Goal: Task Accomplishment & Management: Complete application form

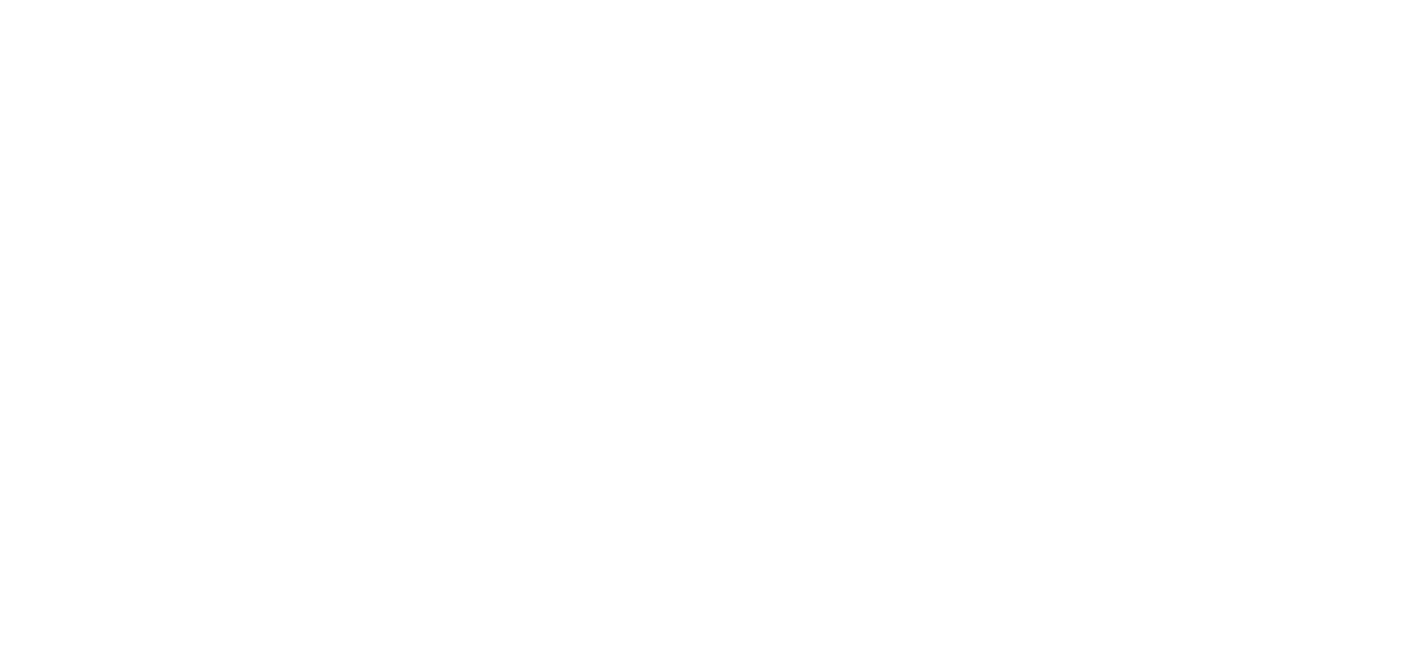
click at [0, 0] on html at bounding box center [0, 0] width 0 height 0
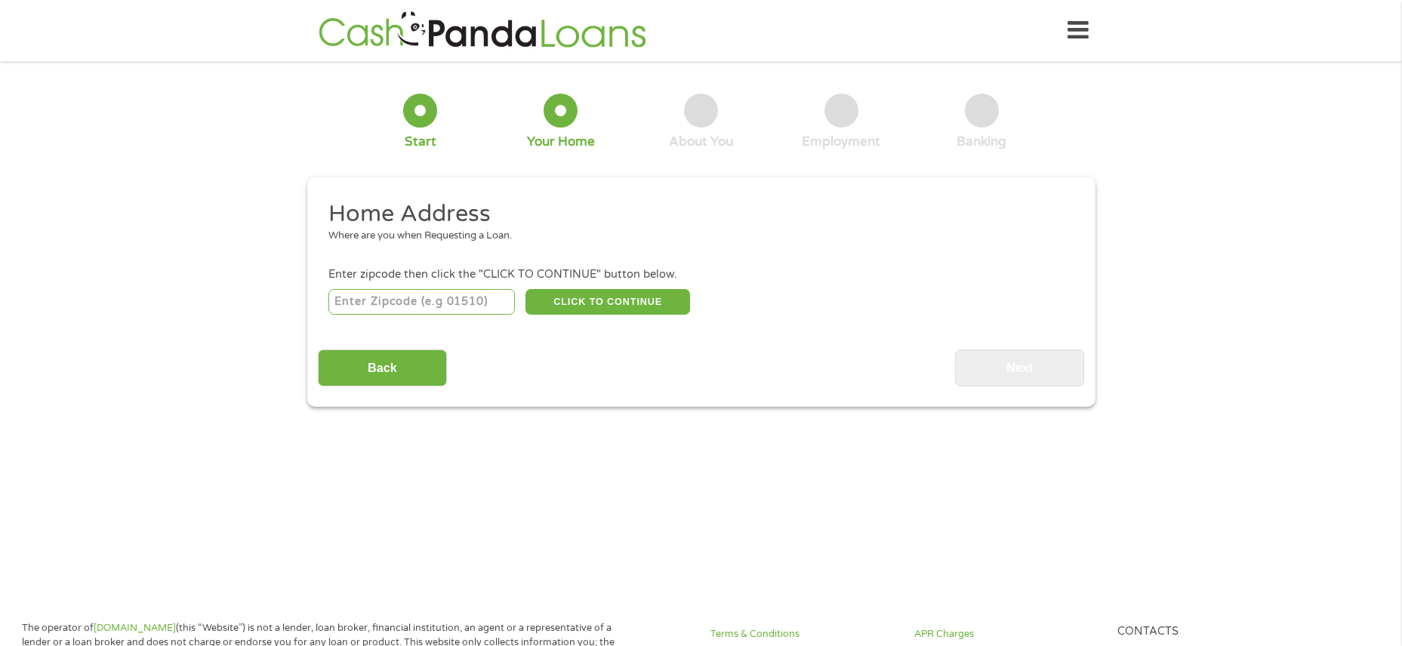
click at [464, 307] on input "number" at bounding box center [421, 302] width 186 height 26
type input "98404"
click at [665, 300] on button "CLICK TO CONTINUE" at bounding box center [607, 302] width 165 height 26
type input "98404"
type input "Tacoma"
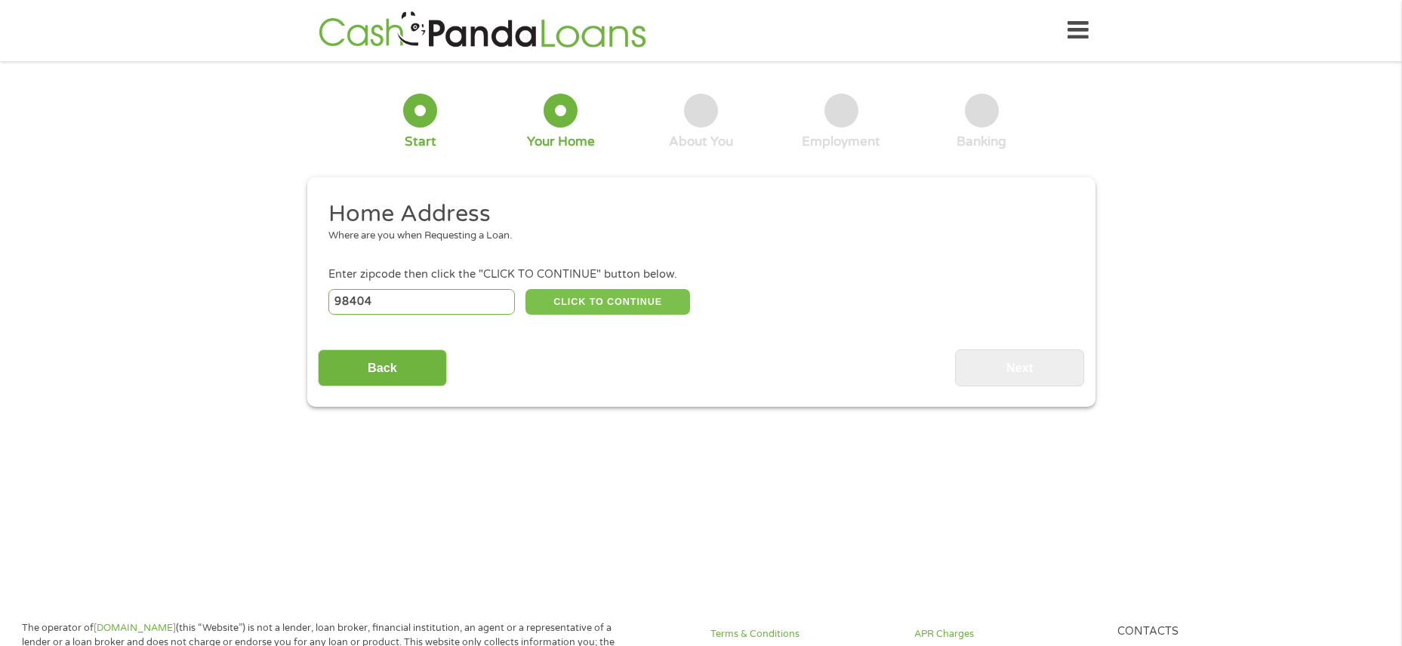
select select "[US_STATE]"
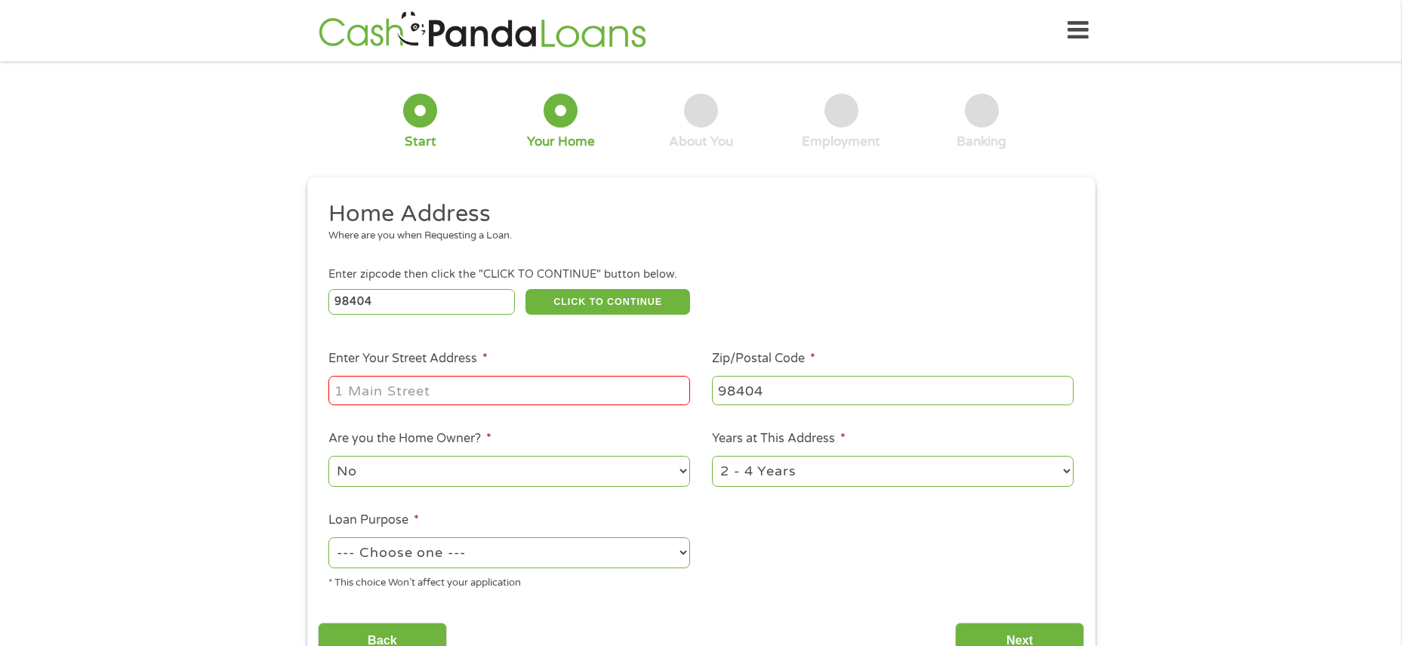
click at [558, 401] on input "Enter Your Street Address *" at bounding box center [509, 390] width 362 height 29
type input "[STREET_ADDRESS] E"
drag, startPoint x: 647, startPoint y: 464, endPoint x: 612, endPoint y: 467, distance: 34.8
click at [647, 464] on select "No Yes" at bounding box center [509, 471] width 362 height 31
select select "yes"
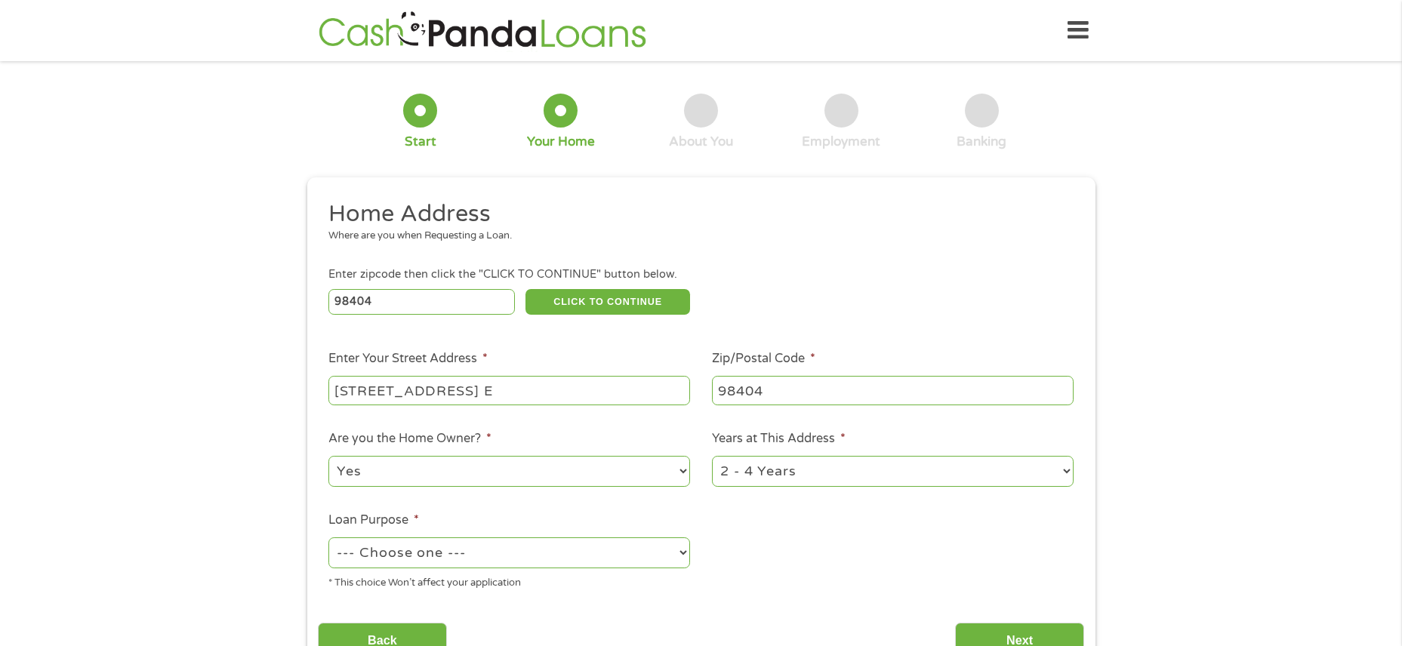
click at [328, 456] on select "No Yes" at bounding box center [509, 471] width 362 height 31
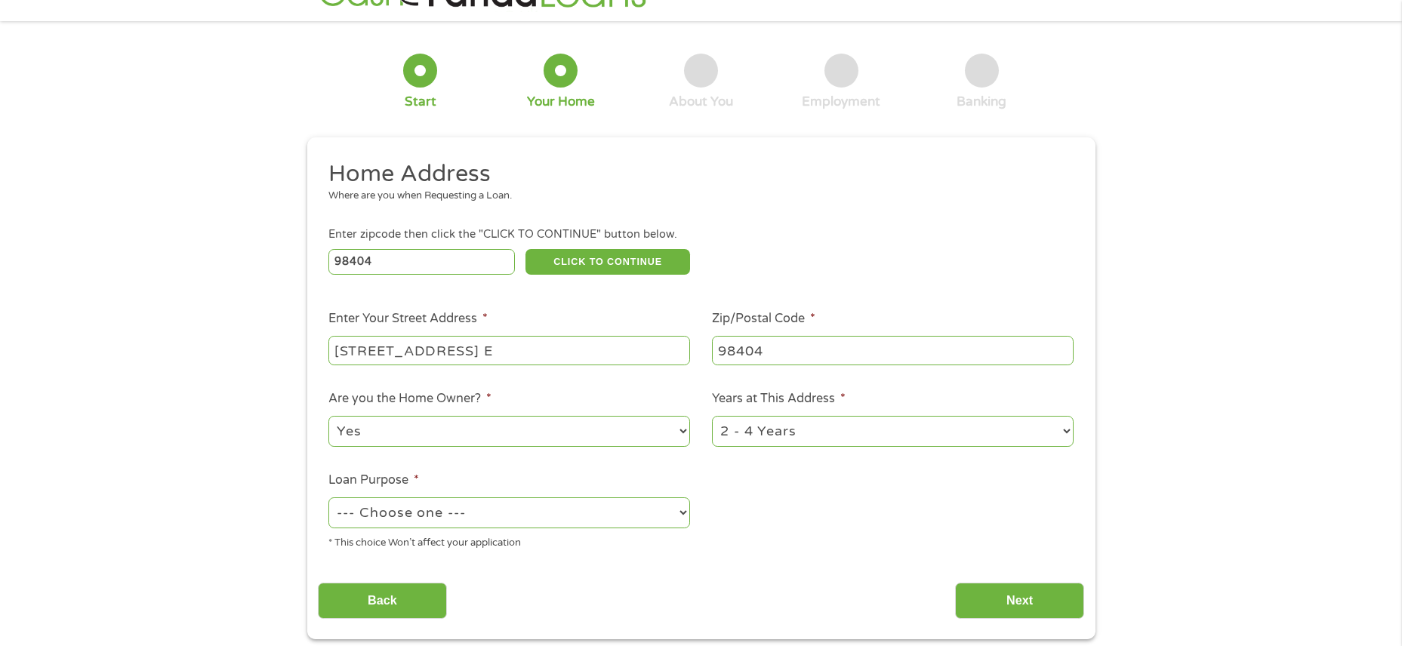
scroll to position [151, 0]
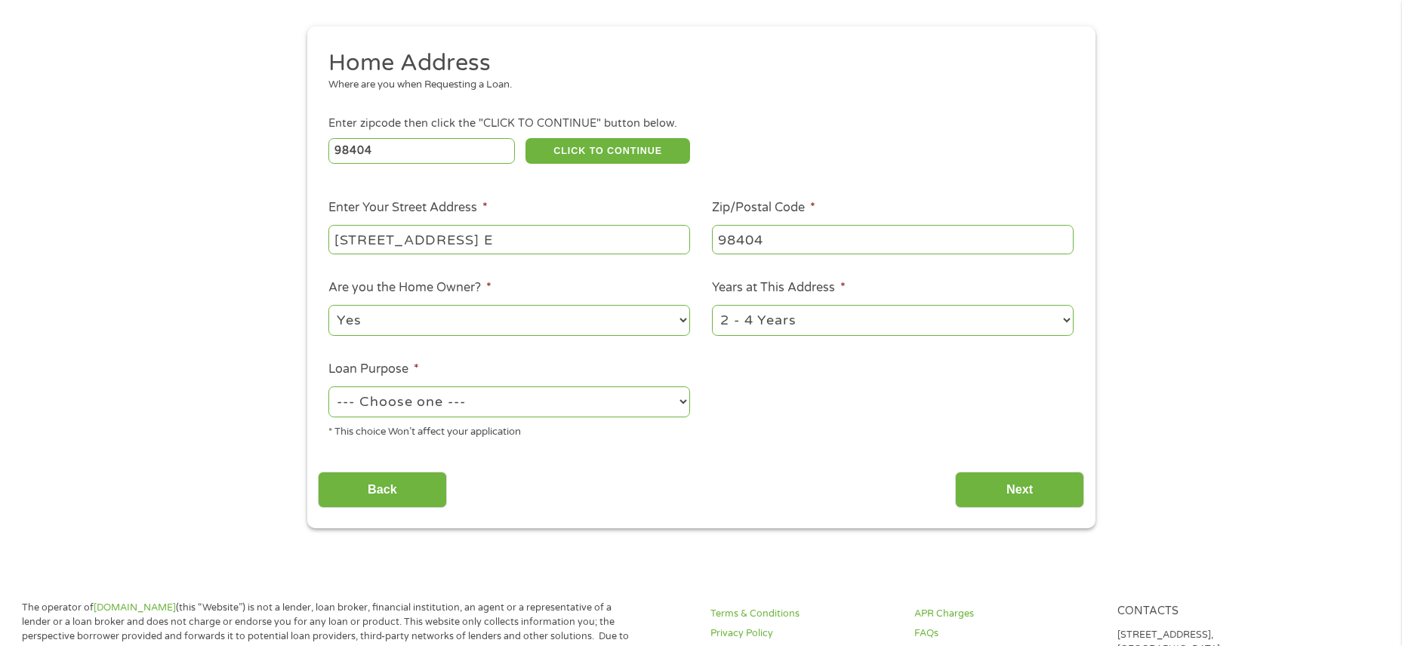
click at [667, 407] on select "--- Choose one --- Pay Bills Debt Consolidation Home Improvement Major Purchase…" at bounding box center [509, 402] width 362 height 31
click at [328, 387] on select "--- Choose one --- Pay Bills Debt Consolidation Home Improvement Major Purchase…" at bounding box center [509, 402] width 362 height 31
click at [683, 402] on select "--- Choose one --- Pay Bills Debt Consolidation Home Improvement Major Purchase…" at bounding box center [509, 402] width 362 height 31
select select "other"
click at [328, 387] on select "--- Choose one --- Pay Bills Debt Consolidation Home Improvement Major Purchase…" at bounding box center [509, 402] width 362 height 31
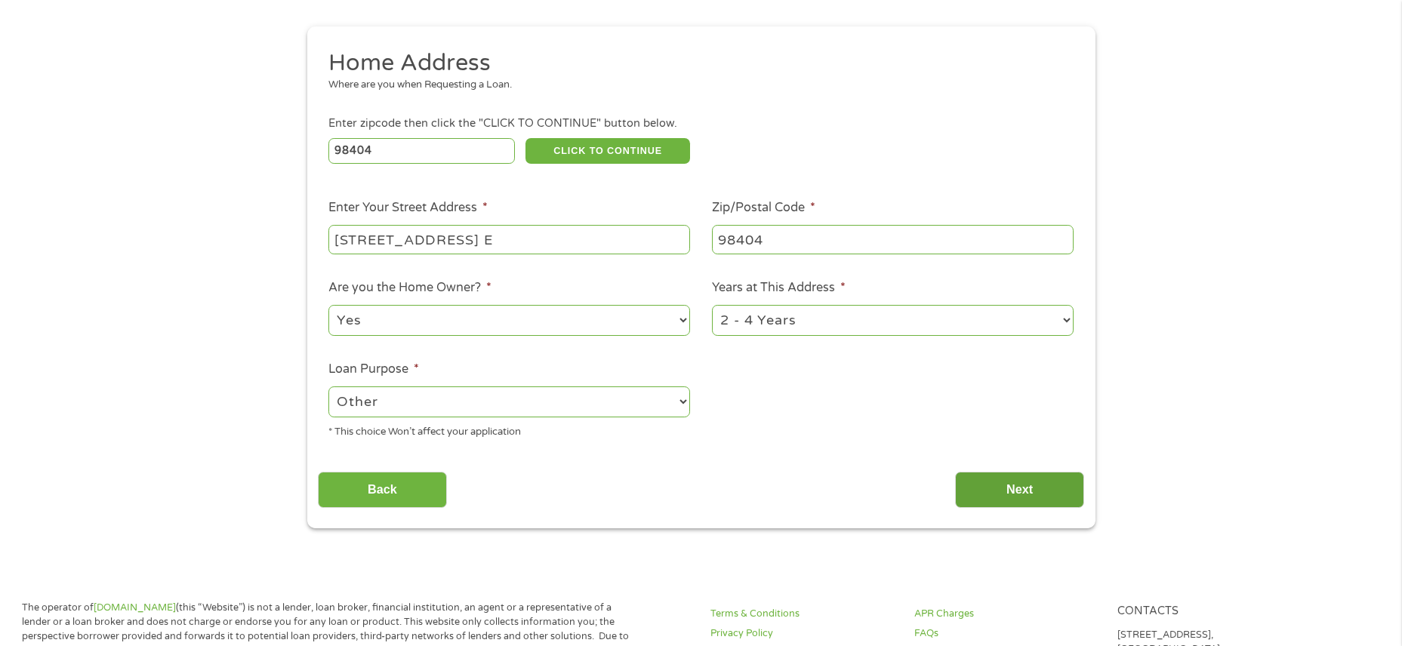
click at [996, 493] on input "Next" at bounding box center [1019, 490] width 129 height 37
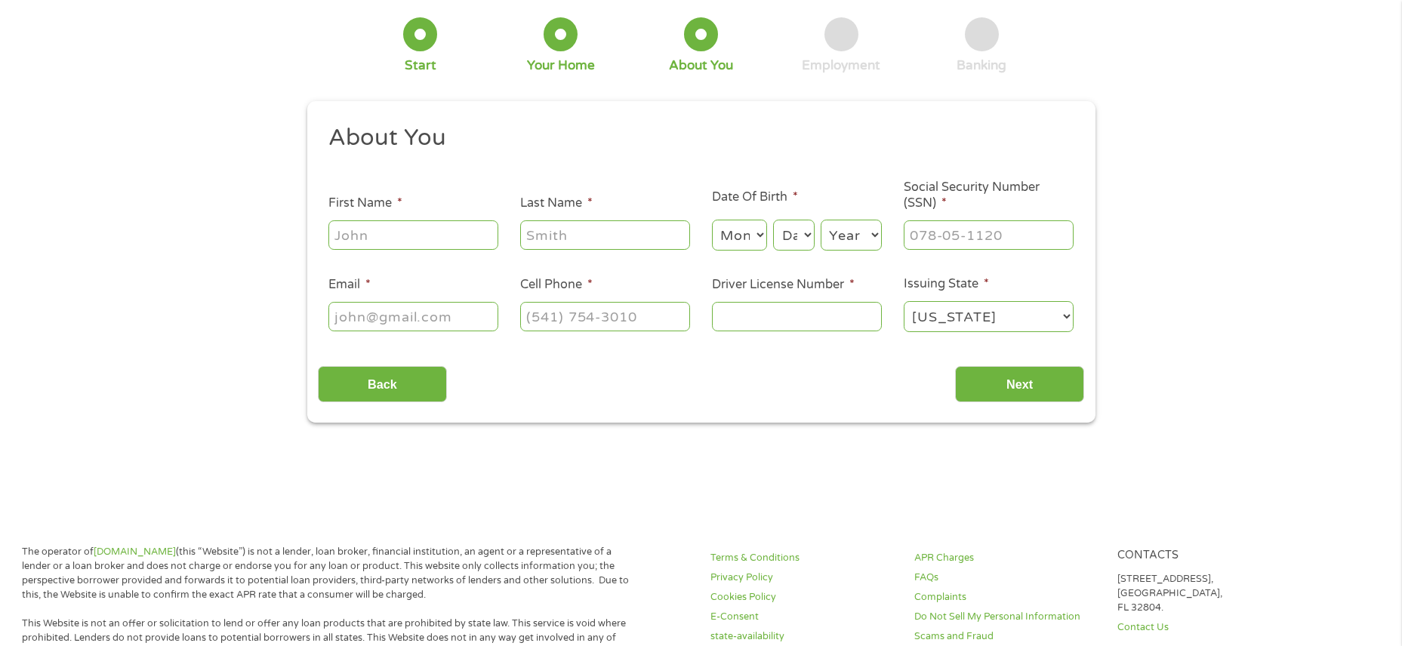
scroll to position [0, 0]
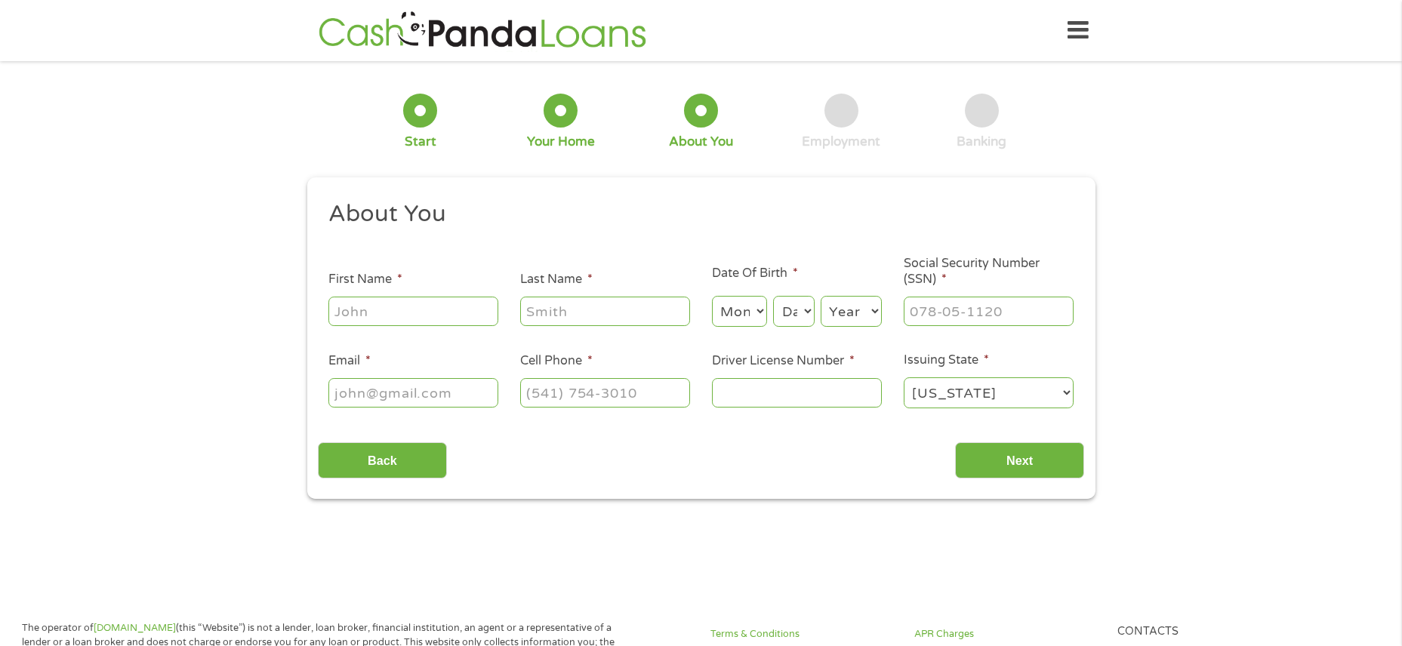
click at [421, 312] on input "First Name *" at bounding box center [413, 311] width 170 height 29
type input "[PERSON_NAME]"
drag, startPoint x: 787, startPoint y: 305, endPoint x: 792, endPoint y: 312, distance: 8.6
click at [787, 305] on select "Day 1 2 3 4 5 6 7 8 9 10 11 12 13 14 15 16 17 18 19 20 21 22 23 24 25 26 27 28 …" at bounding box center [793, 311] width 41 height 31
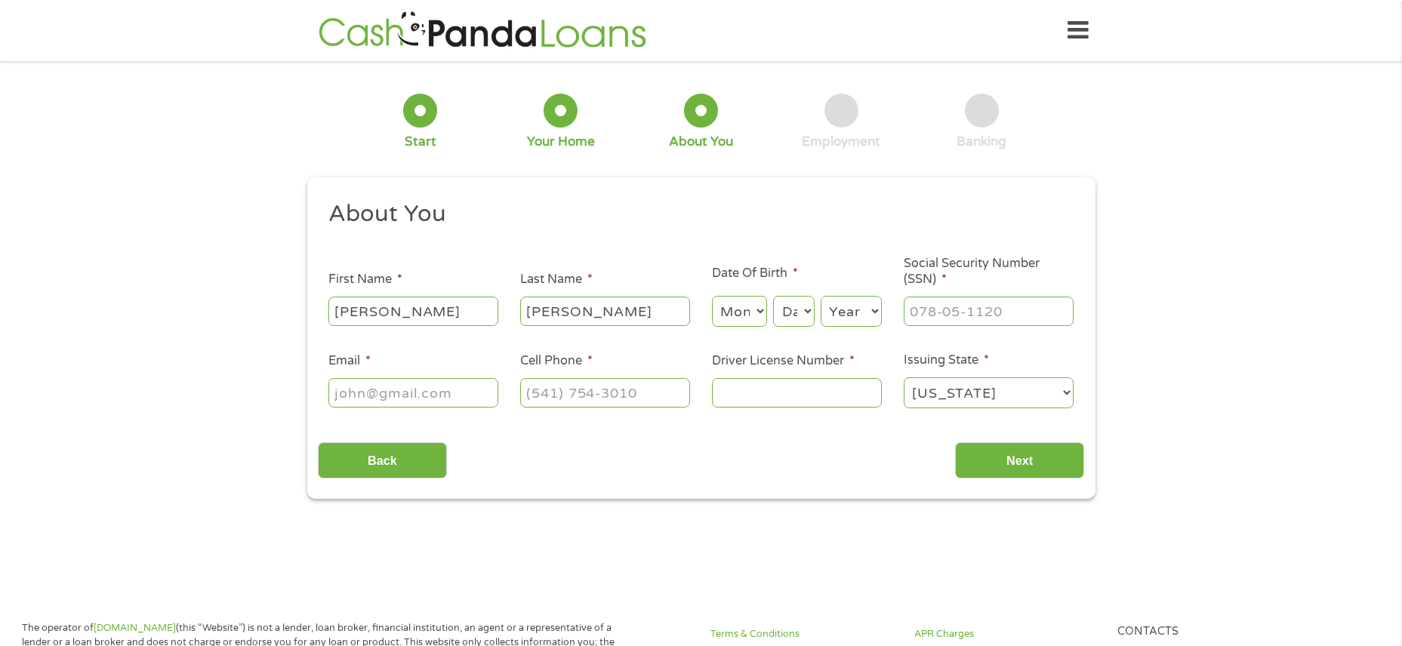
select select "11"
click at [773, 296] on select "Day 1 2 3 4 5 6 7 8 9 10 11 12 13 14 15 16 17 18 19 20 21 22 23 24 25 26 27 28 …" at bounding box center [793, 311] width 41 height 31
click at [852, 309] on select "Year [DATE] 2006 2005 2004 2003 2002 2001 2000 1999 1998 1997 1996 1995 1994 19…" at bounding box center [851, 311] width 61 height 31
click at [759, 310] on select "Month 1 2 3 4 5 6 7 8 9 10 11 12" at bounding box center [739, 311] width 55 height 31
select select "4"
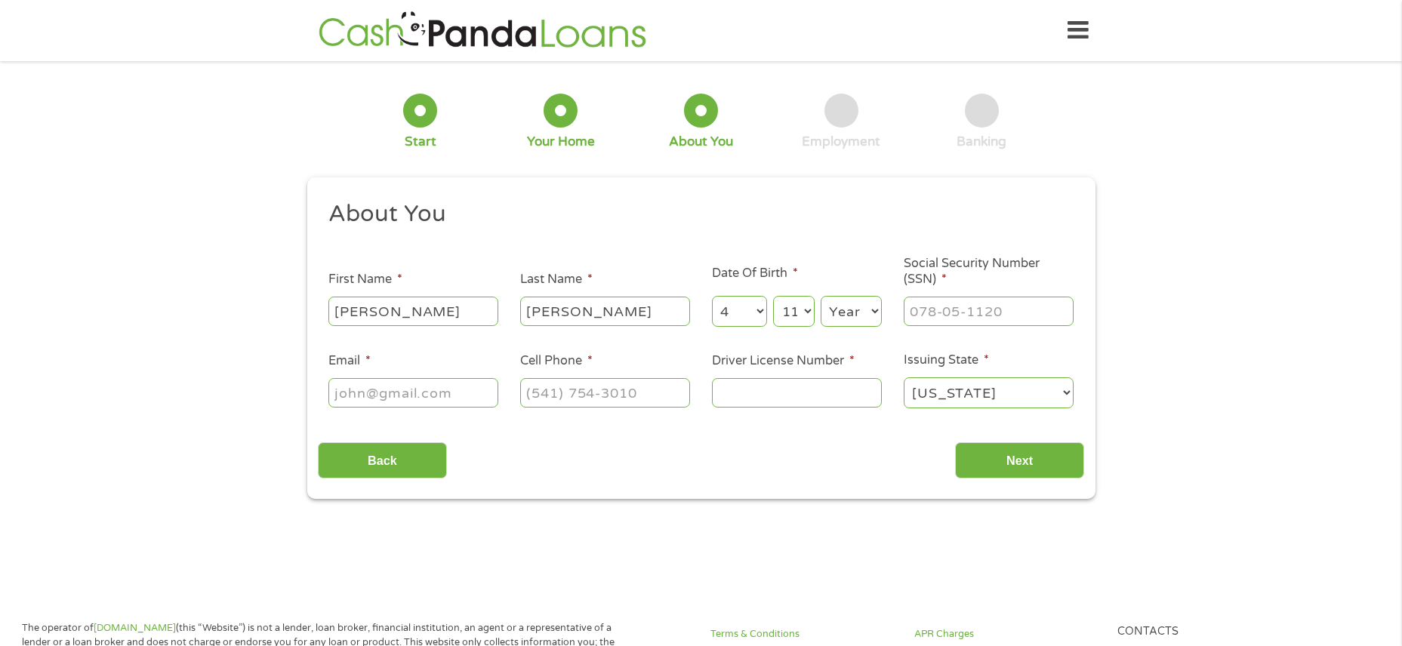
click at [712, 296] on select "Month 1 2 3 4 5 6 7 8 9 10 11 12" at bounding box center [739, 311] width 55 height 31
click at [858, 313] on select "Year [DATE] 2006 2005 2004 2003 2002 2001 2000 1999 1998 1997 1996 1995 1994 19…" at bounding box center [851, 311] width 61 height 31
select select "1956"
click at [821, 296] on select "Year [DATE] 2006 2005 2004 2003 2002 2001 2000 1999 1998 1997 1996 1995 1994 19…" at bounding box center [851, 311] width 61 height 31
click at [950, 311] on input "___-__-____" at bounding box center [989, 311] width 170 height 29
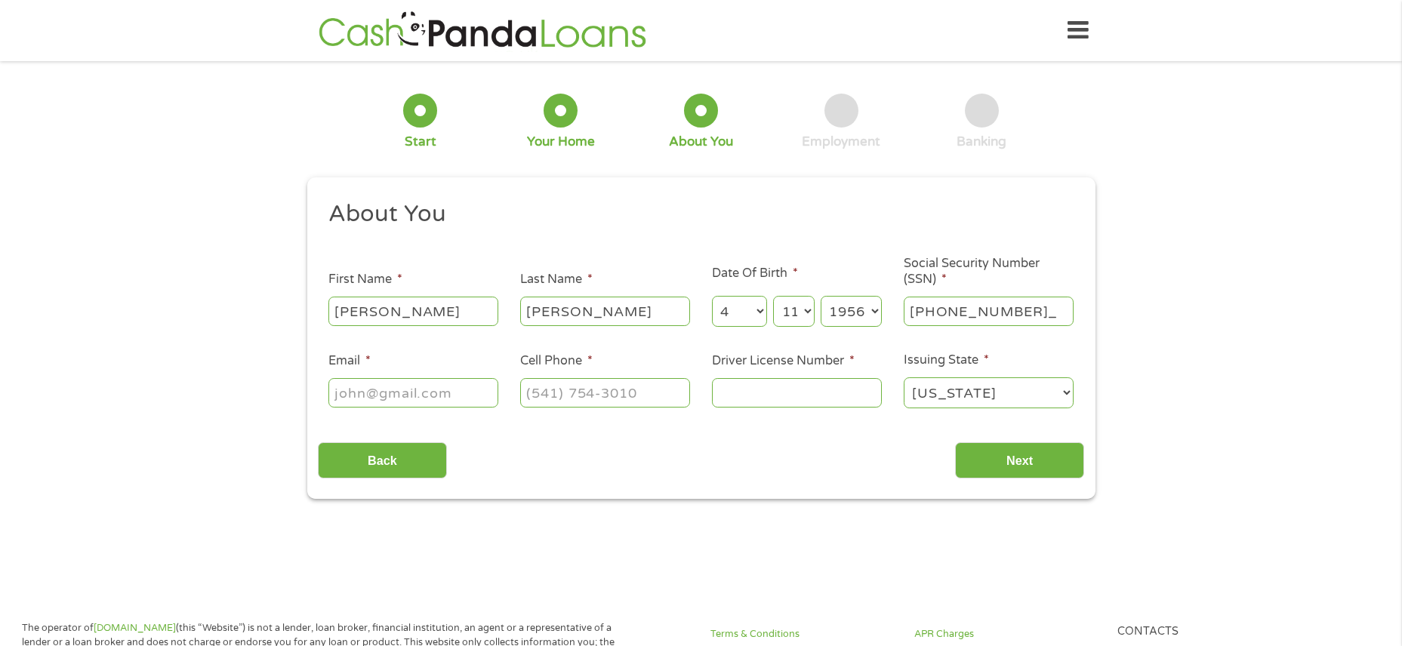
type input "537-68-1642"
click at [465, 392] on input "Email *" at bounding box center [413, 392] width 170 height 29
type input "d"
type input "[EMAIL_ADDRESS][DOMAIN_NAME]"
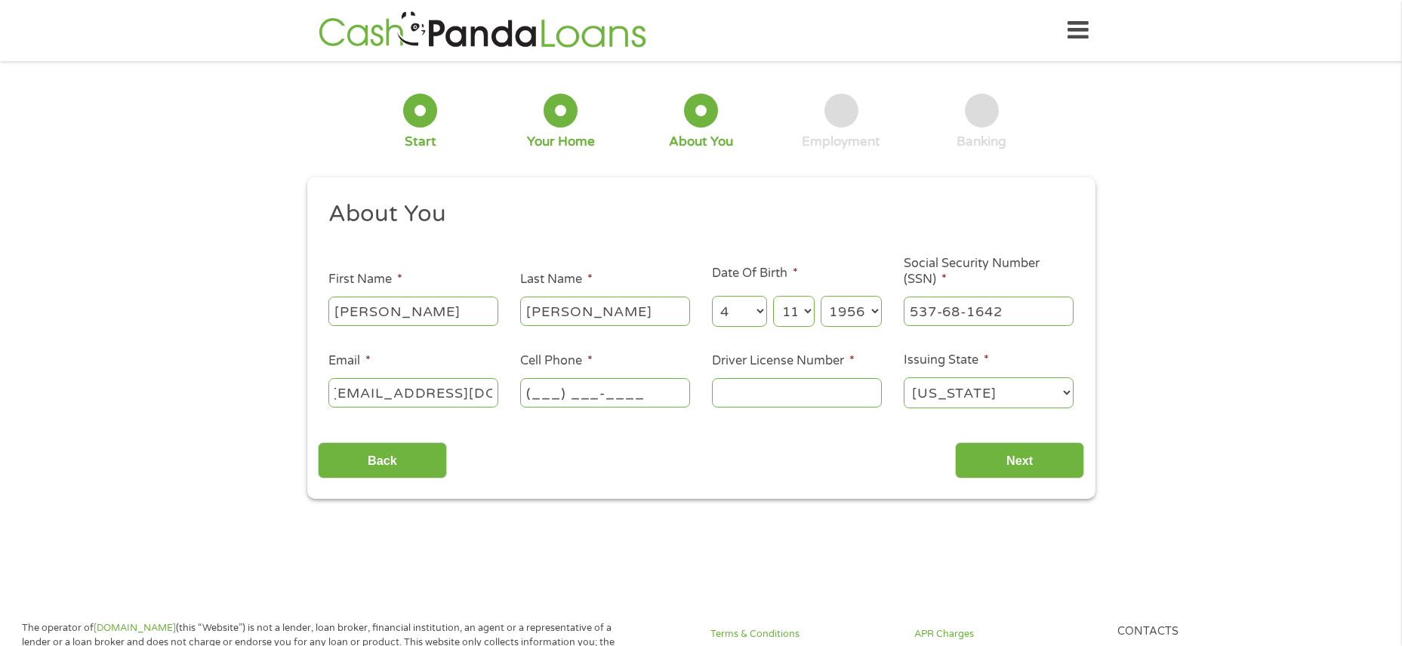
scroll to position [0, 0]
click at [539, 392] on input "(___) ___-____" at bounding box center [605, 392] width 170 height 29
type input "[PHONE_NUMBER]"
click at [734, 384] on input "Driver License Number *" at bounding box center [797, 392] width 170 height 29
type input "WDLB991F123B"
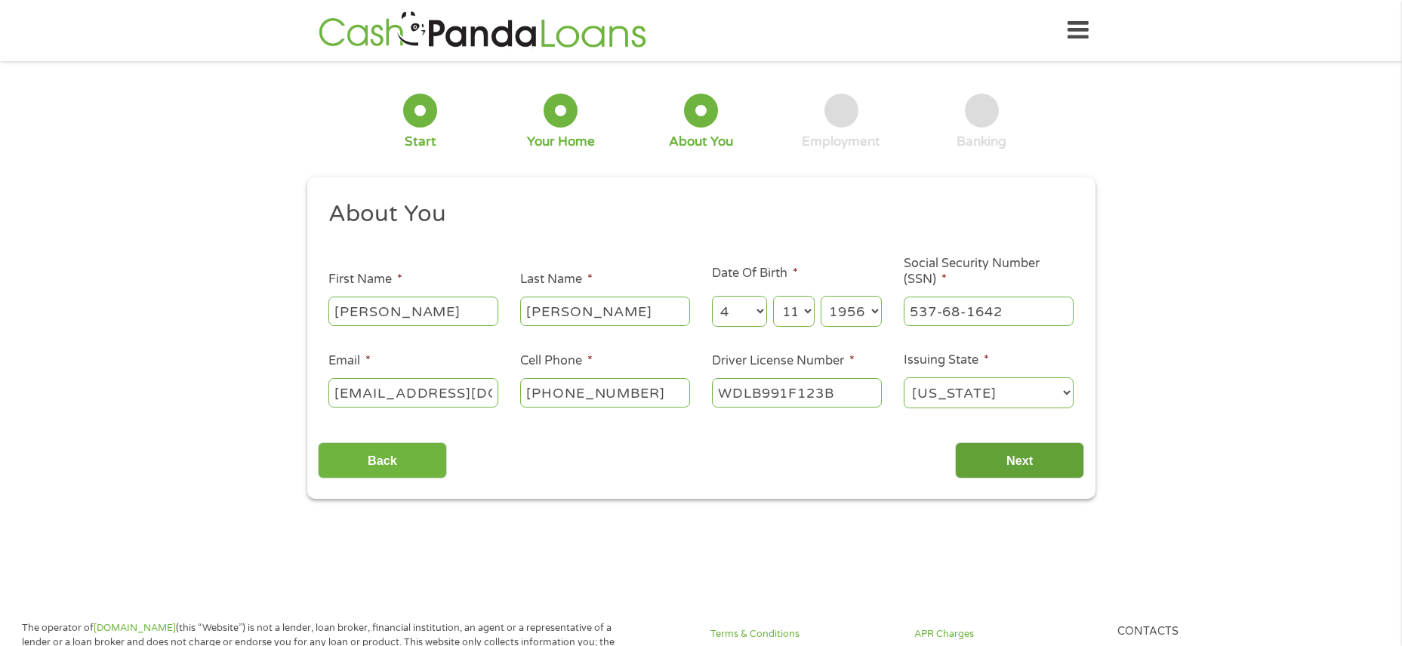
click at [1021, 468] on input "Next" at bounding box center [1019, 460] width 129 height 37
click at [1021, 458] on input "Next" at bounding box center [1019, 460] width 129 height 37
click at [1006, 451] on input "Next" at bounding box center [1019, 460] width 129 height 37
click at [757, 310] on select "Month 1 2 3 4 5 6 7 8 9 10 11 12" at bounding box center [739, 311] width 55 height 31
click at [712, 296] on select "Month 1 2 3 4 5 6 7 8 9 10 11 12" at bounding box center [739, 311] width 55 height 31
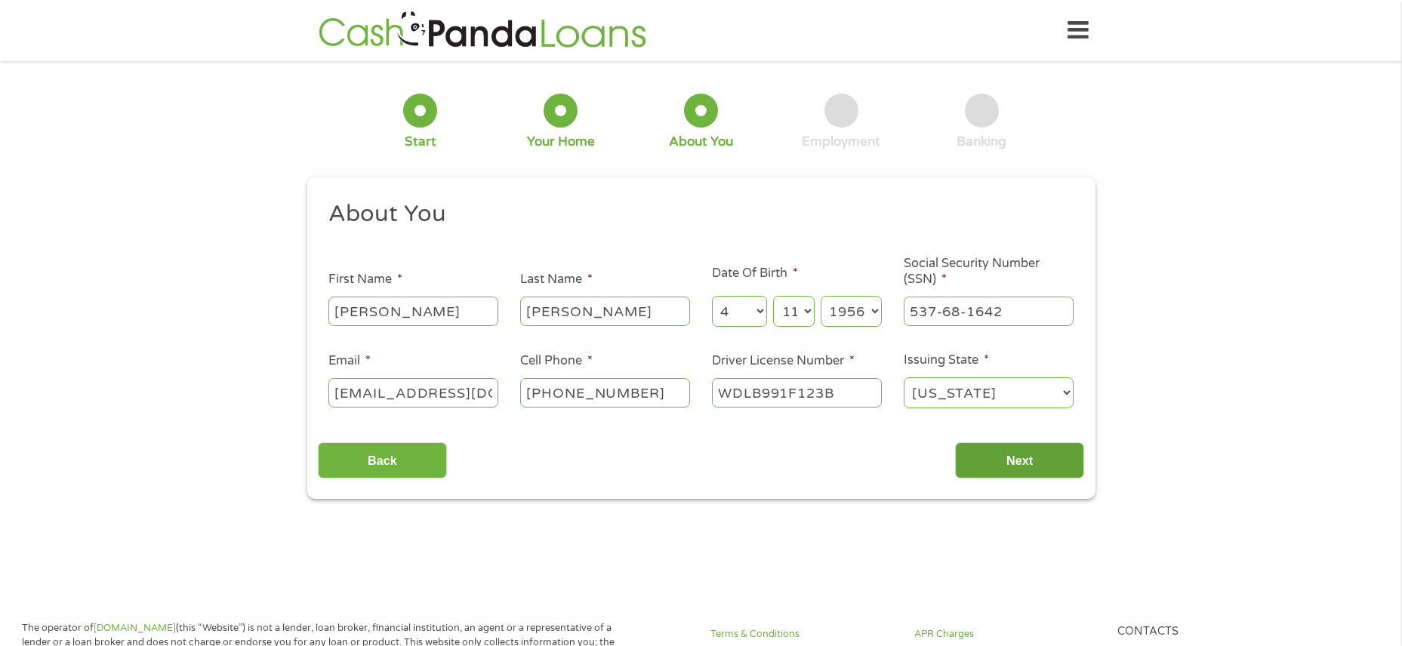
click at [1002, 462] on input "Next" at bounding box center [1019, 460] width 129 height 37
click at [757, 306] on select "Month 1 2 3 4 5 6 7 8 9 10 11 12" at bounding box center [739, 311] width 55 height 31
click at [712, 296] on select "Month 1 2 3 4 5 6 7 8 9 10 11 12" at bounding box center [739, 311] width 55 height 31
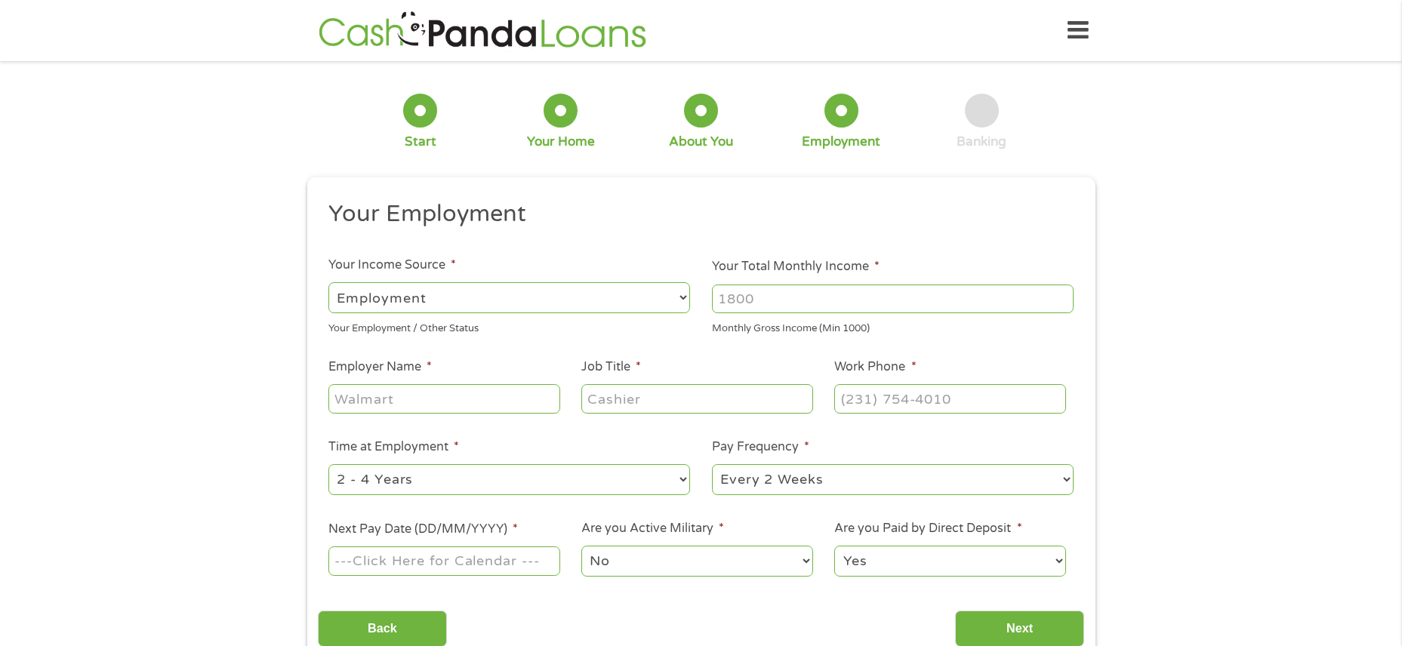
click at [1003, 463] on div "--- Choose one --- Every 2 Weeks Every Week Monthly Semi-Monthly" at bounding box center [893, 480] width 362 height 36
click at [461, 300] on select "--- Choose one --- Employment [DEMOGRAPHIC_DATA] Benefits" at bounding box center [509, 297] width 362 height 31
select select "benefits"
click at [328, 282] on select "--- Choose one --- Employment [DEMOGRAPHIC_DATA] Benefits" at bounding box center [509, 297] width 362 height 31
type input "Other"
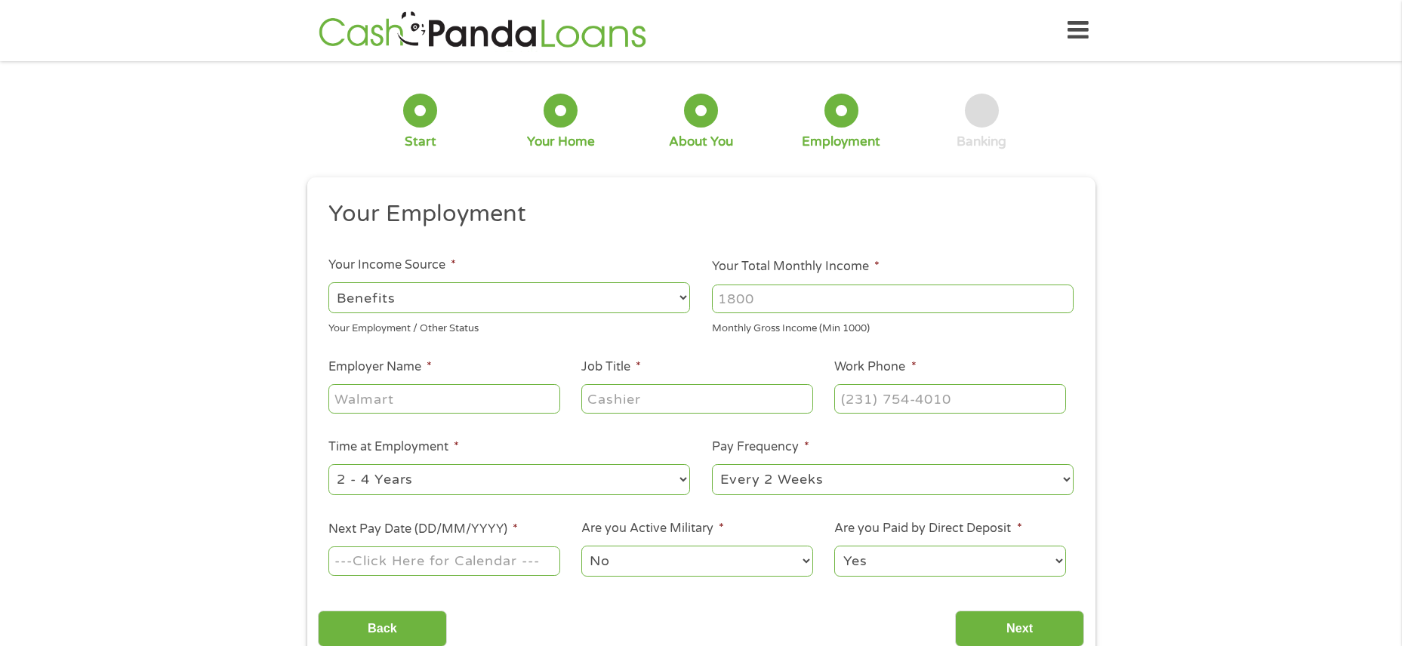
type input "[PHONE_NUMBER]"
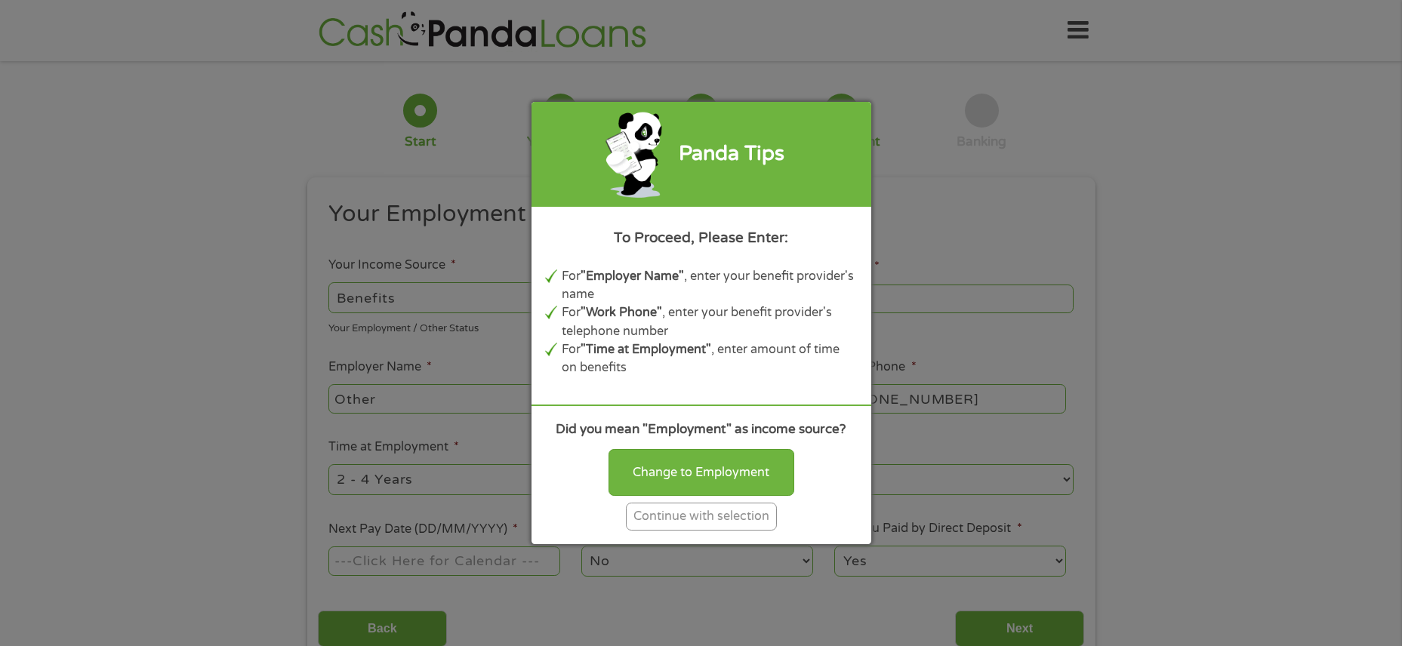
click at [723, 516] on div "Continue with selection" at bounding box center [701, 517] width 151 height 28
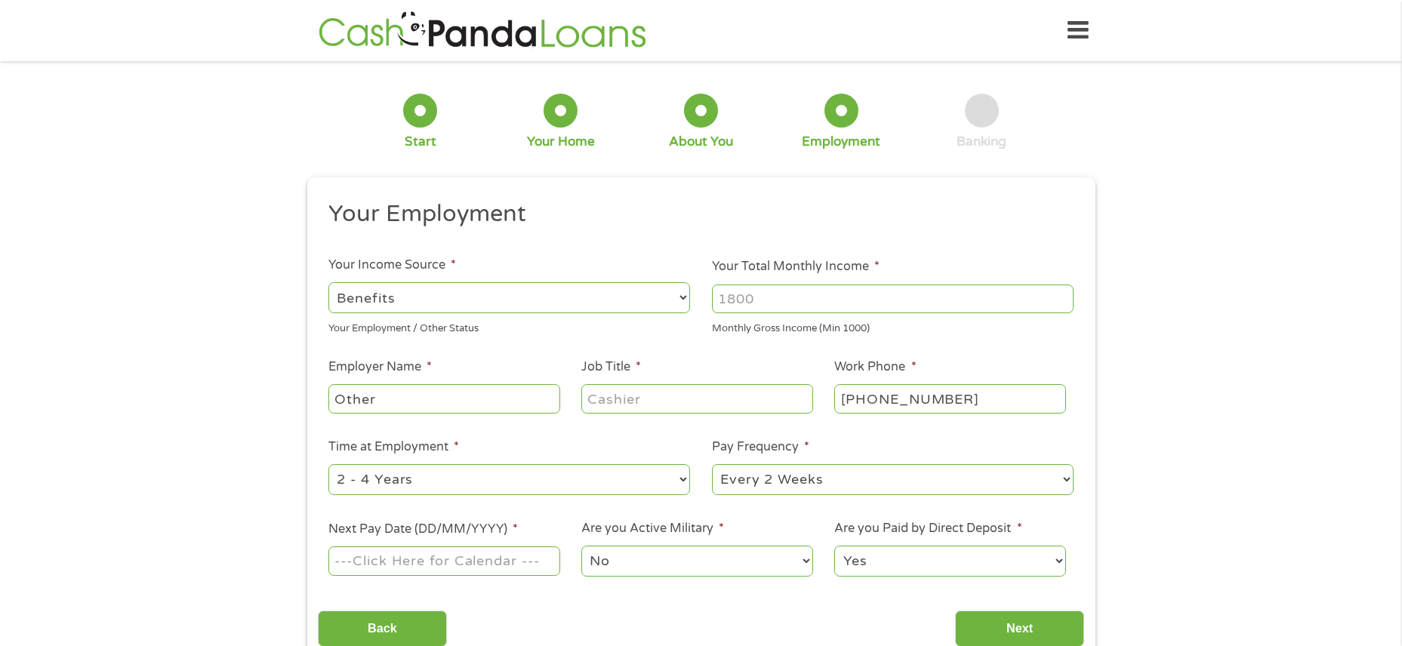
click at [799, 304] on input "Your Total Monthly Income *" at bounding box center [893, 299] width 362 height 29
click at [1059, 301] on input "1000" at bounding box center [893, 299] width 362 height 29
click at [1061, 294] on input "1001" at bounding box center [893, 299] width 362 height 29
click at [1061, 294] on input "1002" at bounding box center [893, 299] width 362 height 29
click at [1062, 305] on input "1001" at bounding box center [893, 299] width 362 height 29
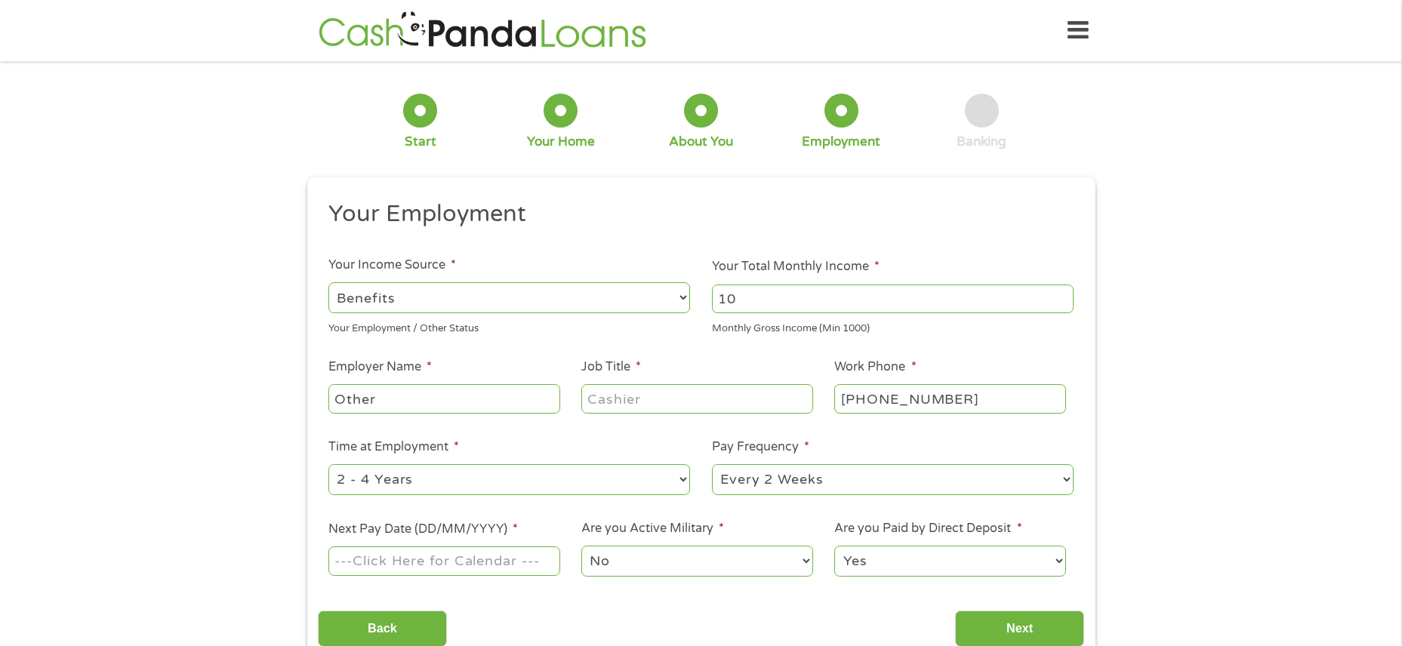
type input "1"
type input "4"
type input "5"
type input "4500"
click at [507, 398] on input "Other" at bounding box center [443, 398] width 231 height 29
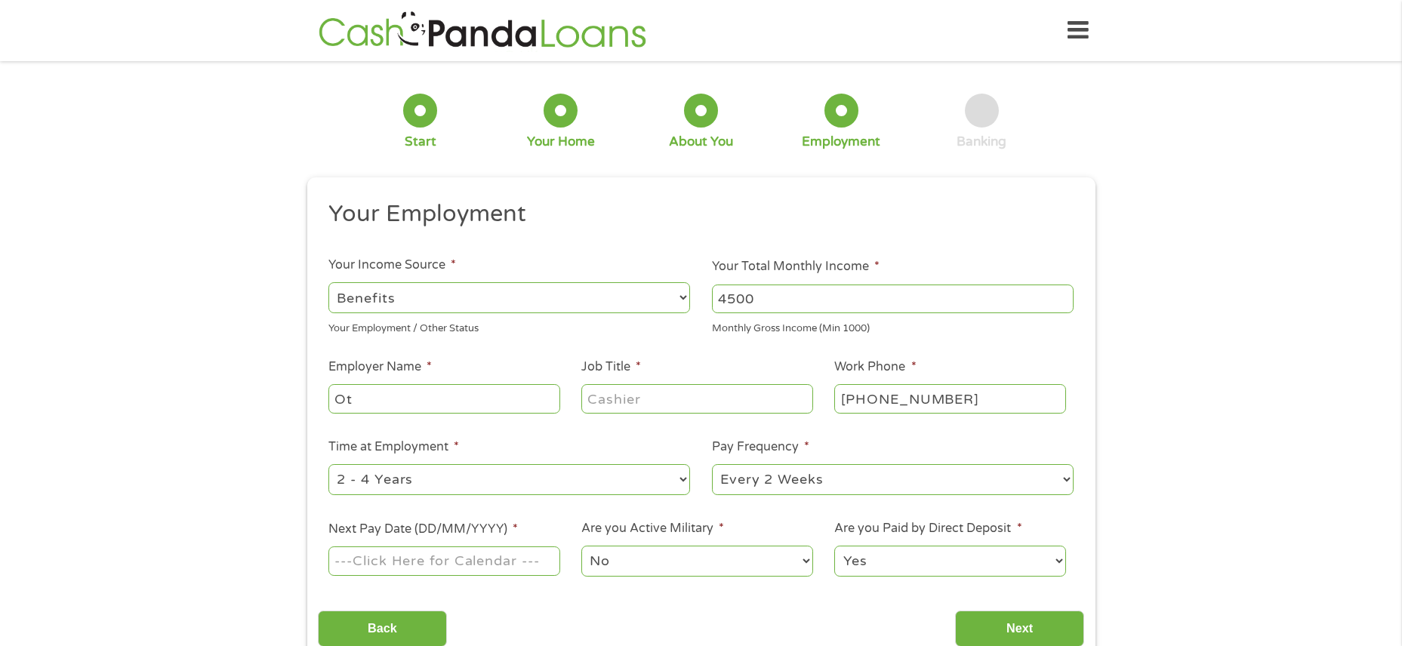
type input "O"
type input "Social Security"
click at [638, 398] on input "Job Title *" at bounding box center [696, 398] width 231 height 29
type input "Retiree"
click at [990, 399] on input "[PHONE_NUMBER]" at bounding box center [949, 398] width 231 height 29
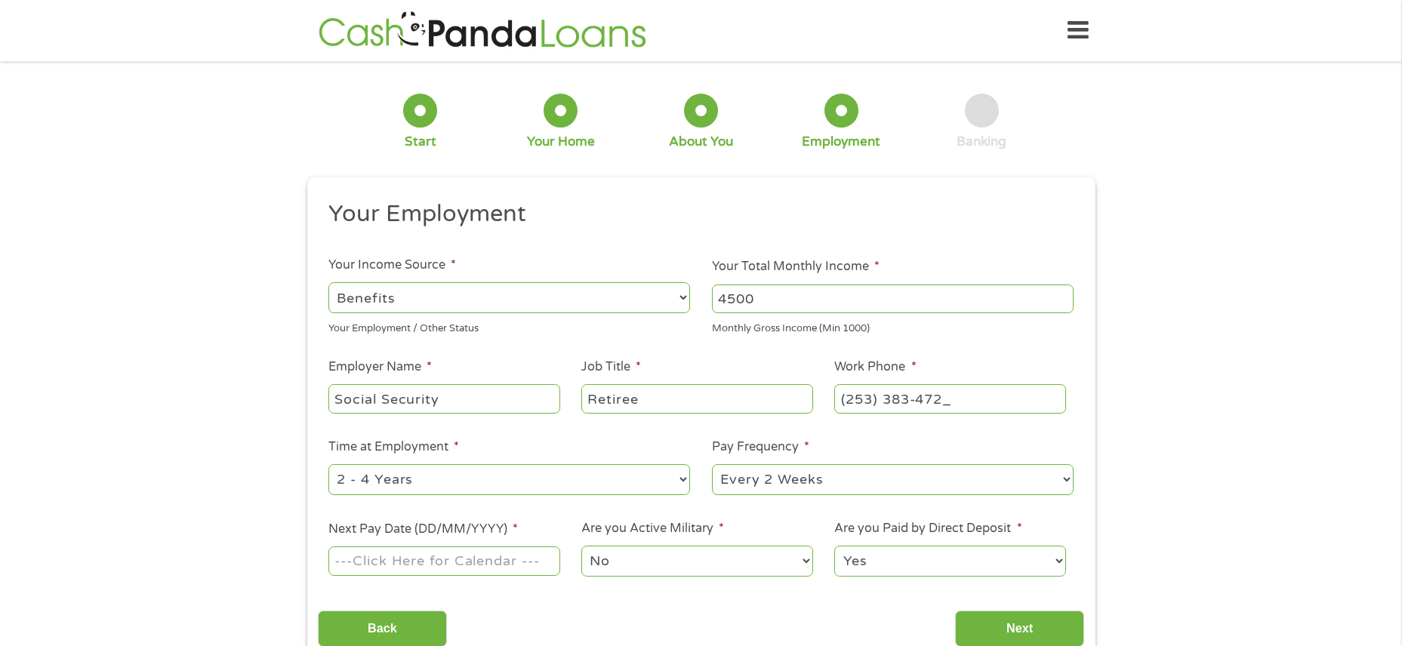
type input "[PHONE_NUMBER]"
click at [1056, 476] on select "--- Choose one --- Every 2 Weeks Every Week Monthly Semi-Monthly" at bounding box center [893, 479] width 362 height 31
select select "monthly"
click at [712, 464] on select "--- Choose one --- Every 2 Weeks Every Week Monthly Semi-Monthly" at bounding box center [893, 479] width 362 height 31
click at [514, 558] on input "Next Pay Date (DD/MM/YYYY) *" at bounding box center [443, 561] width 231 height 29
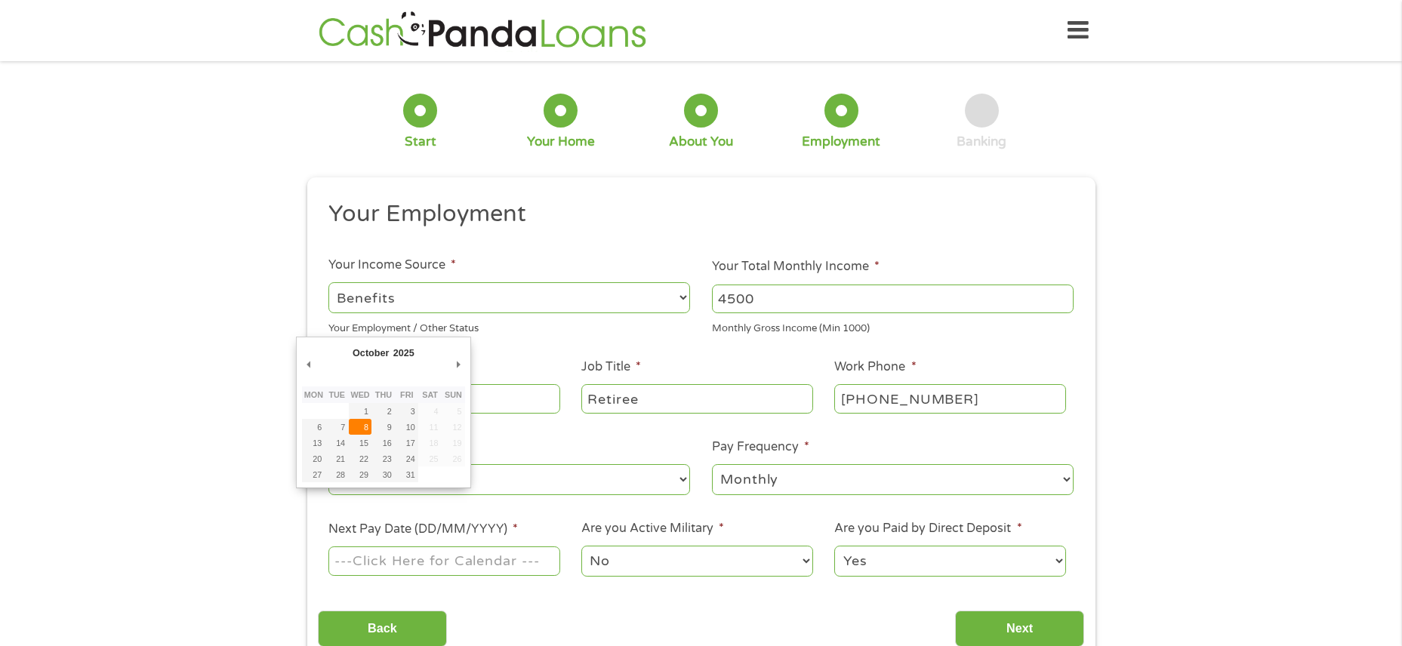
type input "[DATE]"
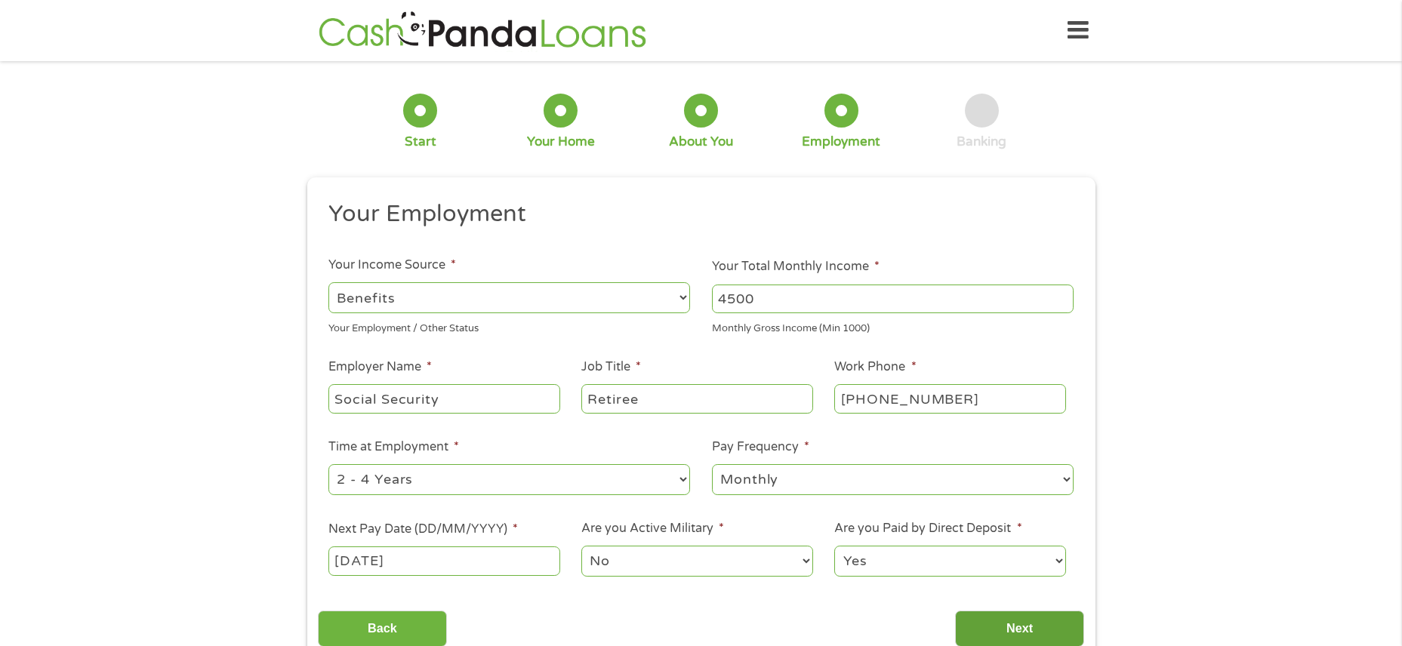
click at [1034, 624] on input "Next" at bounding box center [1019, 629] width 129 height 37
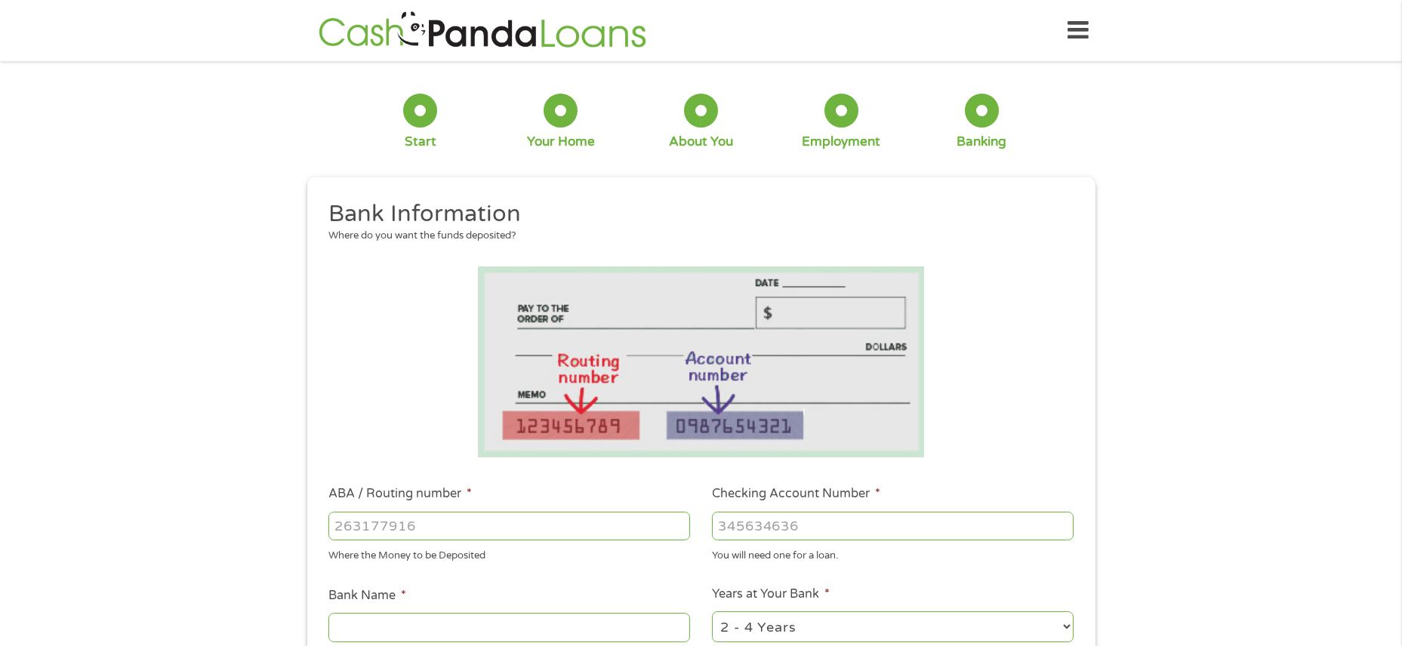
click at [476, 525] on input "ABA / Routing number *" at bounding box center [509, 526] width 362 height 29
type input "125000574"
type input "KEY BANK"
type input "125000574"
click at [804, 525] on input "Checking Account Number *" at bounding box center [893, 526] width 362 height 29
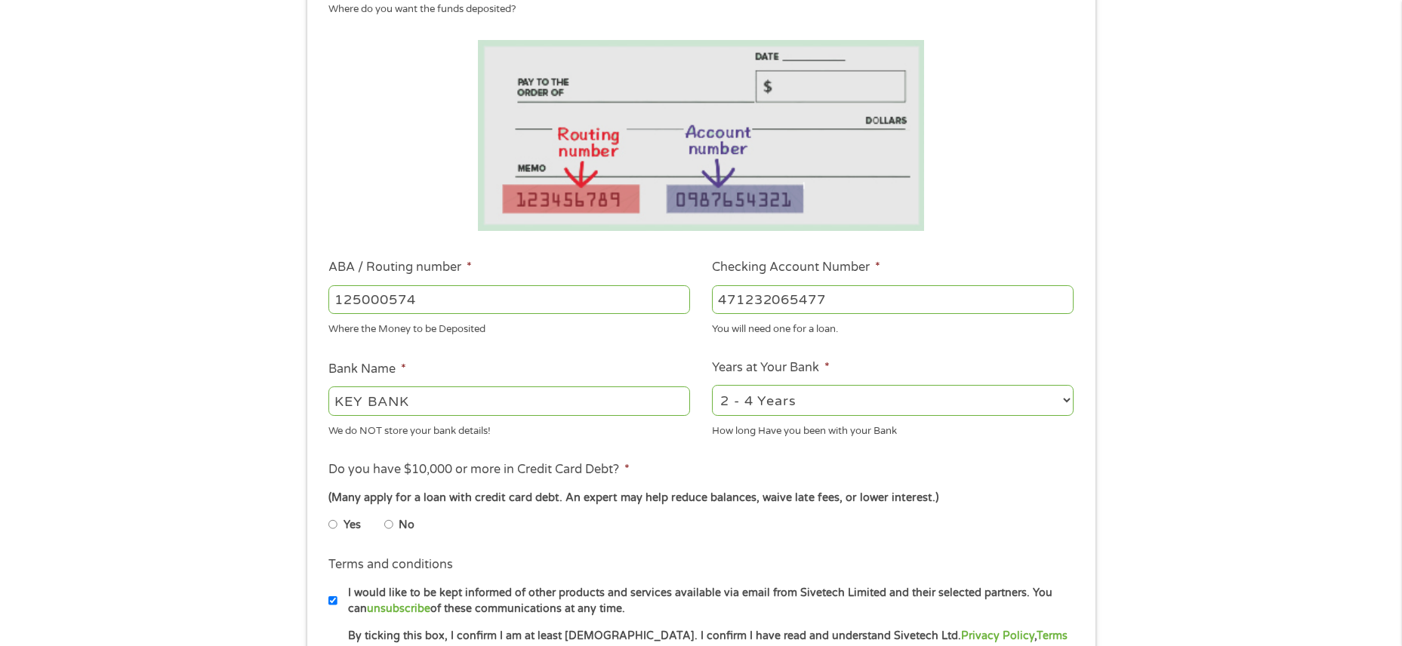
scroll to position [302, 0]
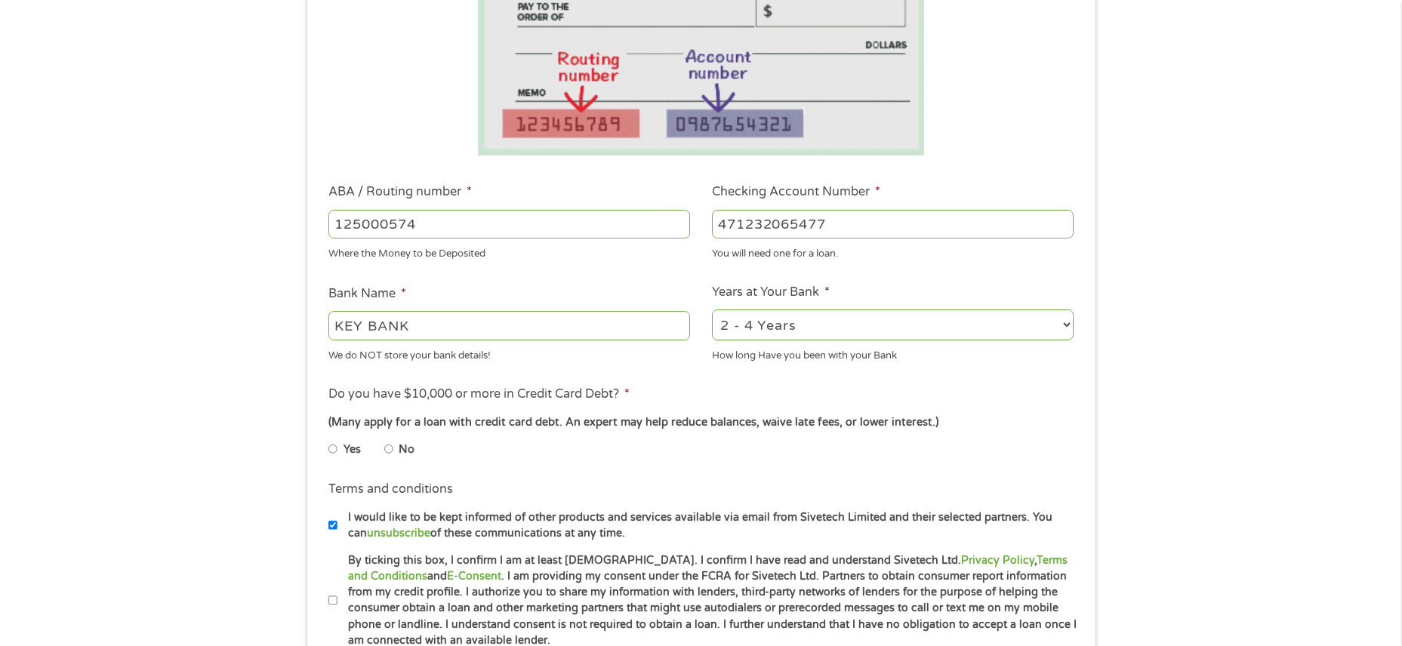
type input "471232065477"
click at [392, 450] on input "No" at bounding box center [388, 449] width 9 height 24
radio input "true"
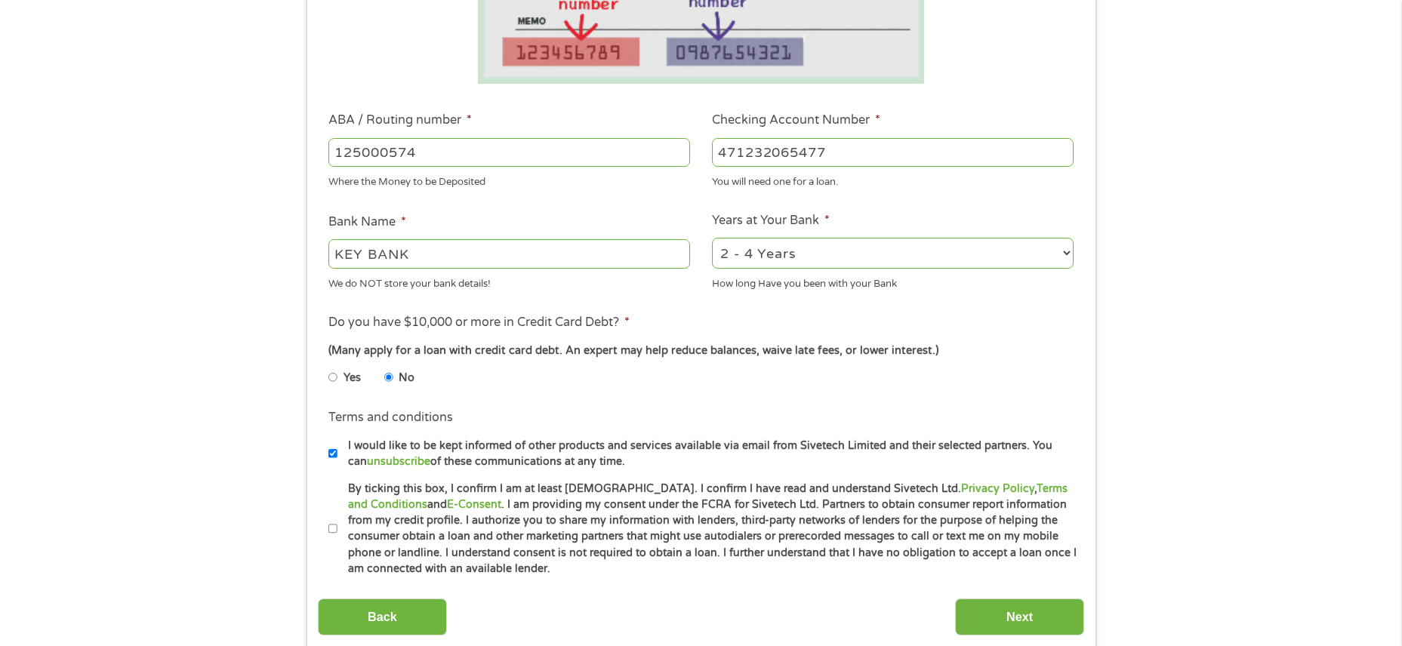
scroll to position [378, 0]
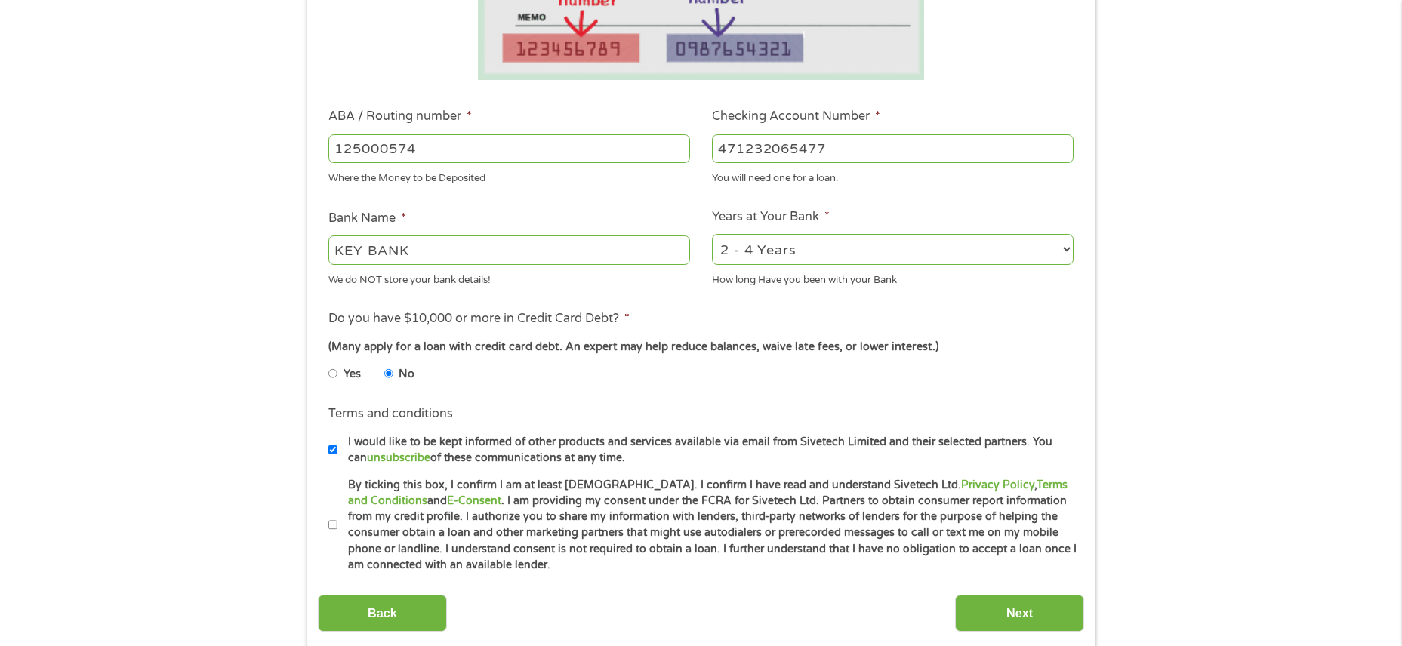
click at [330, 446] on input "I would like to be kept informed of other products and services available via e…" at bounding box center [332, 450] width 9 height 24
checkbox input "false"
click at [334, 525] on input "By ticking this box, I confirm I am at least [DEMOGRAPHIC_DATA]. I confirm I ha…" at bounding box center [332, 525] width 9 height 24
checkbox input "true"
click at [1045, 618] on input "Next" at bounding box center [1019, 613] width 129 height 37
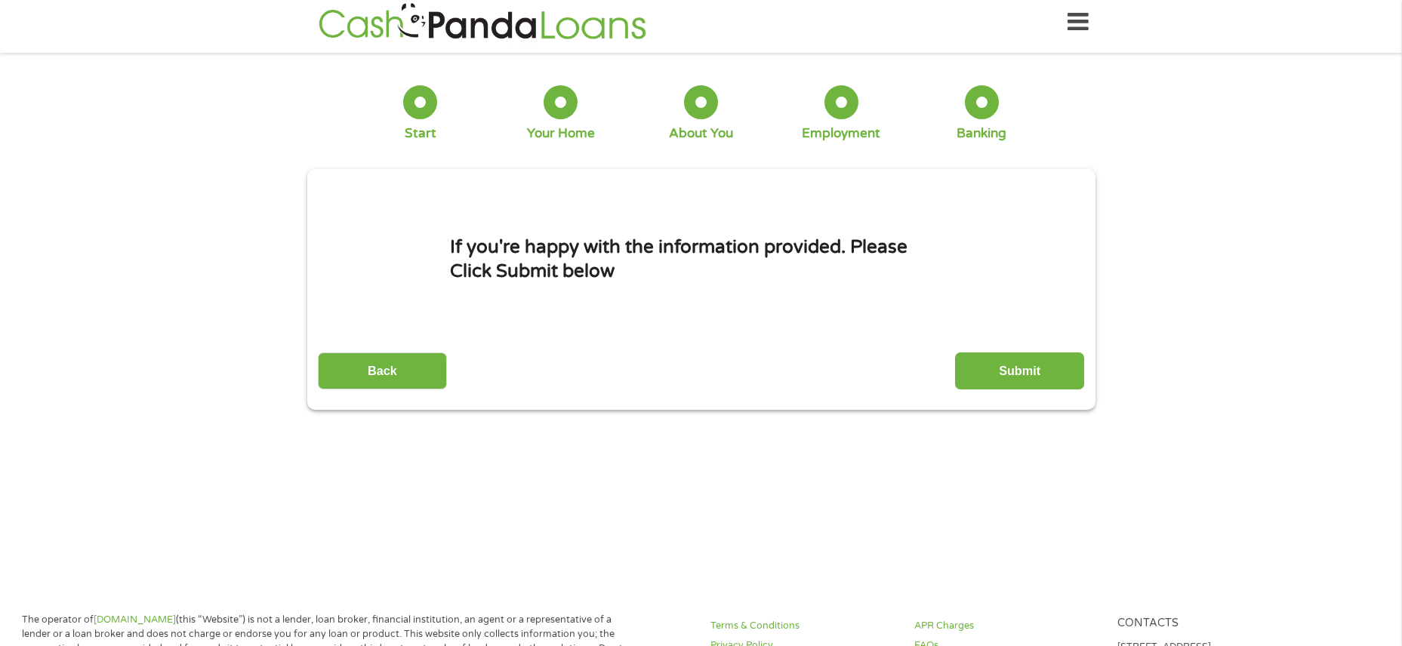
scroll to position [0, 0]
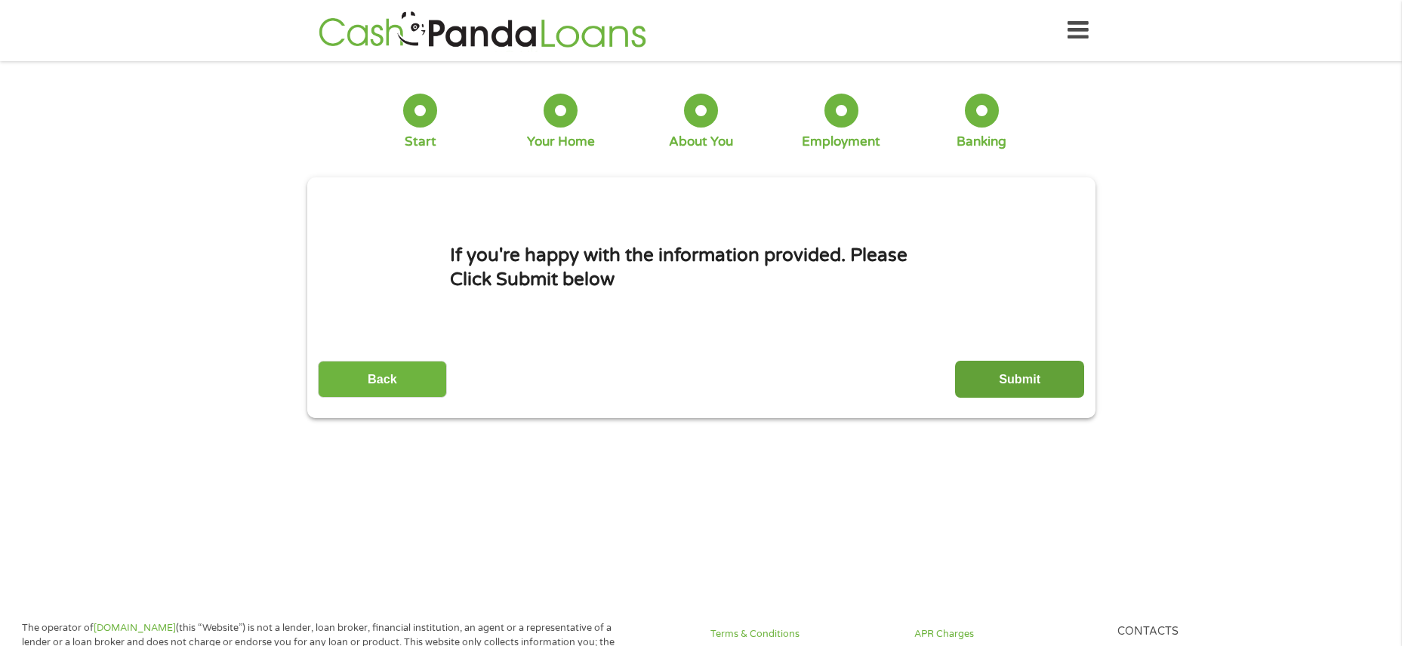
click at [1012, 379] on input "Submit" at bounding box center [1019, 379] width 129 height 37
